Goal: Go to known website: Go to known website

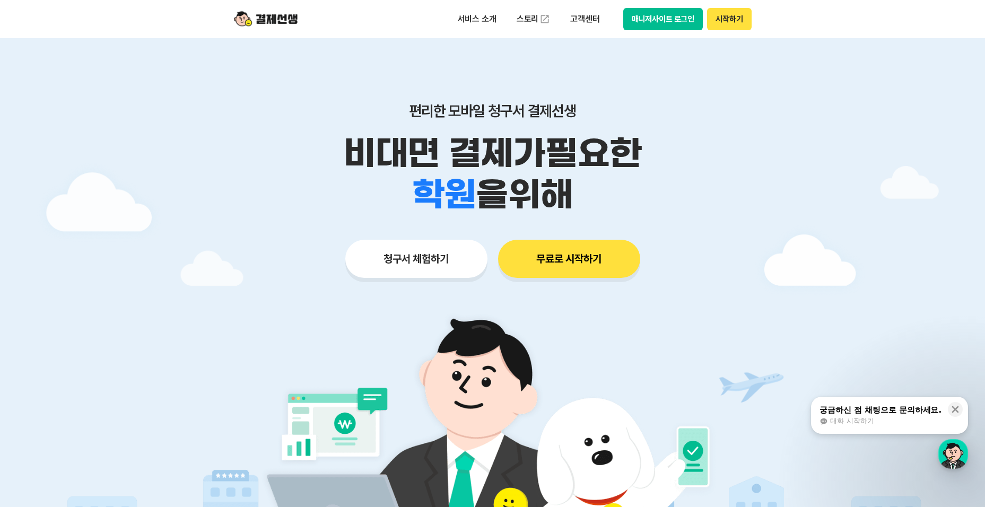
click at [664, 20] on button "매니저사이트 로그인" at bounding box center [663, 19] width 80 height 22
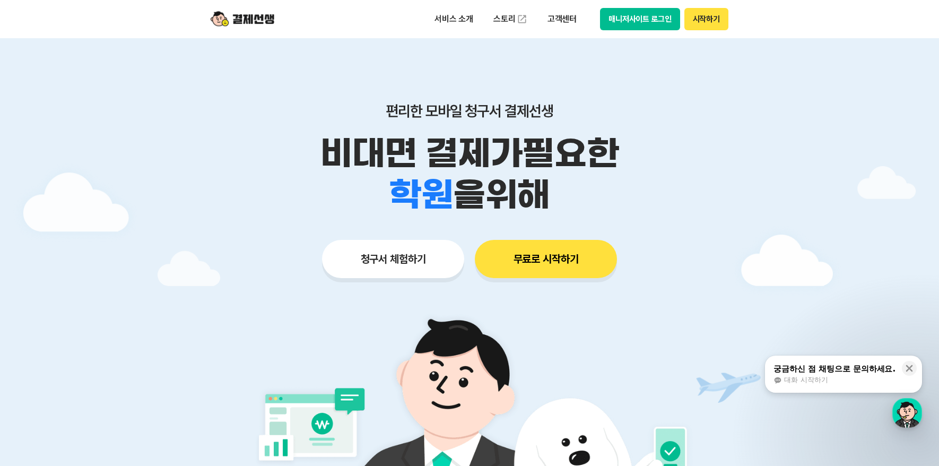
click at [664, 27] on button "매니저사이트 로그인" at bounding box center [640, 19] width 80 height 22
click at [634, 16] on button "매니저사이트 로그인" at bounding box center [640, 19] width 80 height 22
